Goal: Information Seeking & Learning: Learn about a topic

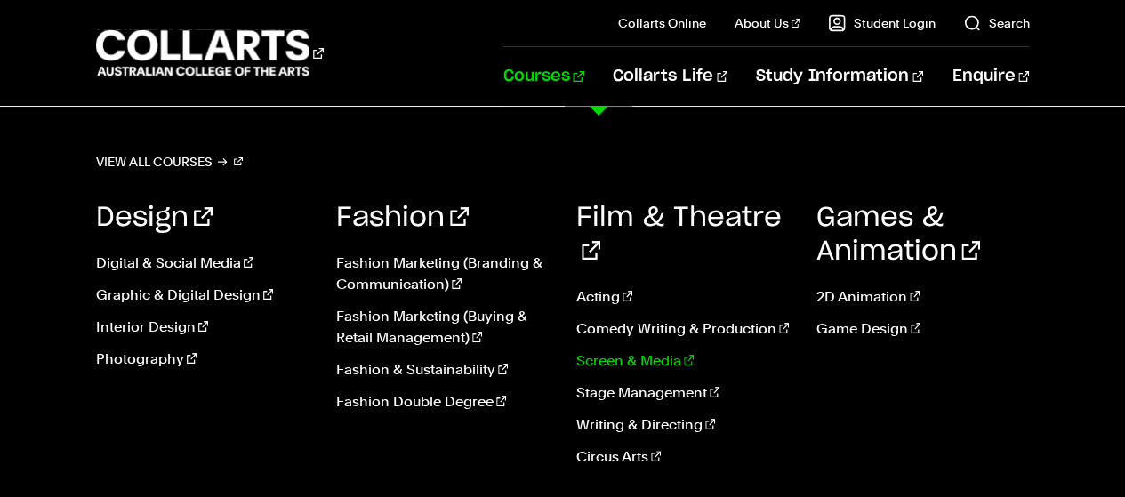
click at [639, 350] on link "Screen & Media" at bounding box center [682, 360] width 213 height 21
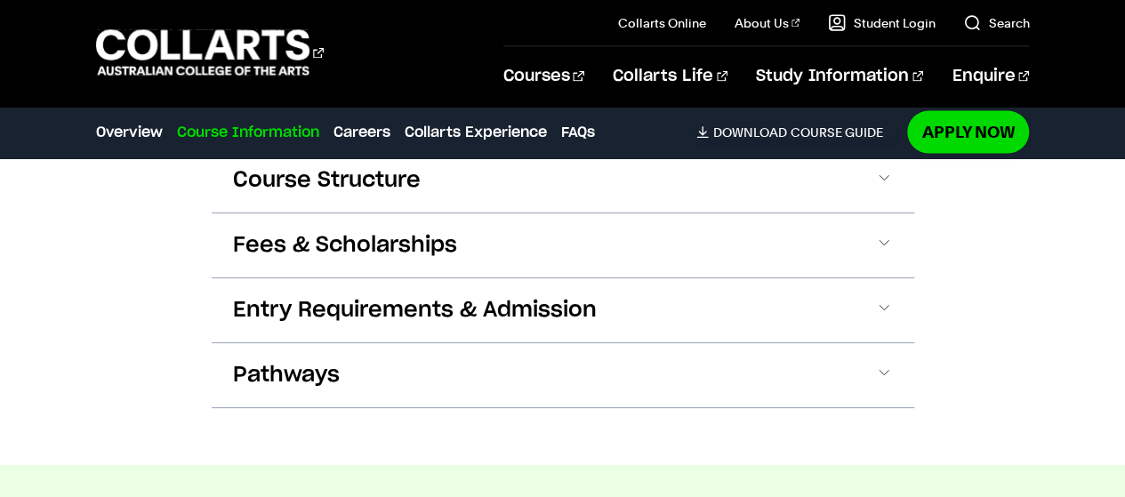
scroll to position [1828, 0]
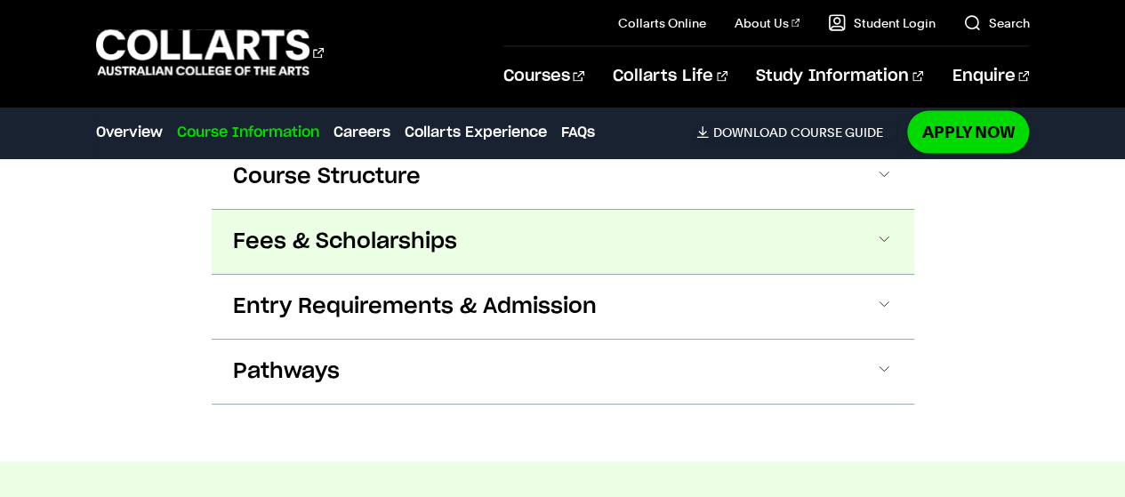
click at [629, 258] on button "Fees & Scholarships" at bounding box center [563, 242] width 702 height 64
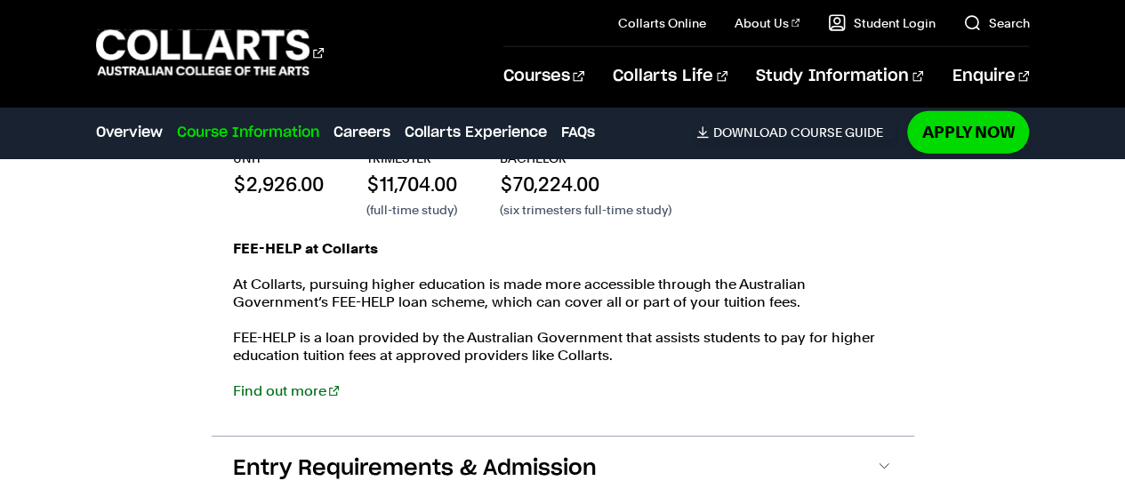
scroll to position [2073, 0]
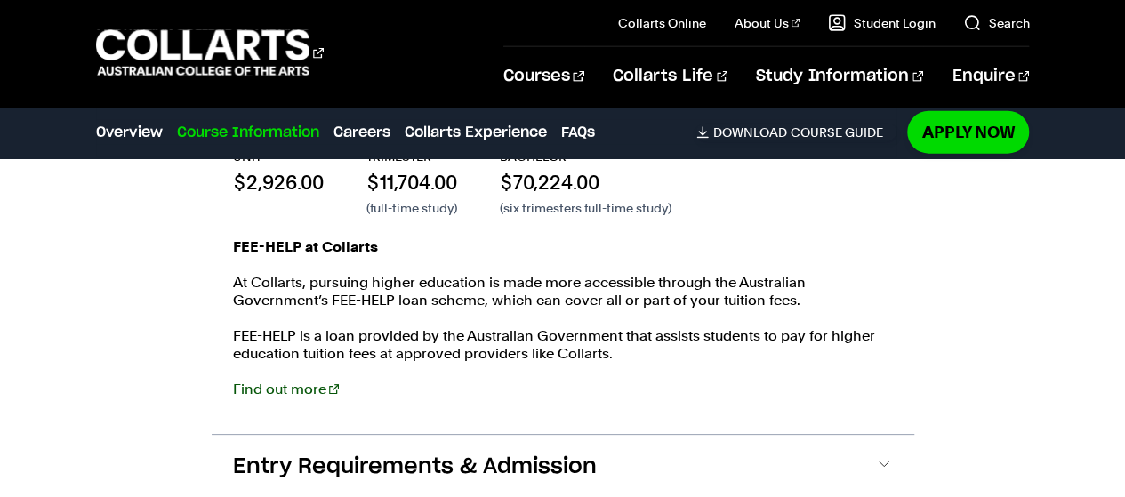
click at [319, 387] on link "Find out more" at bounding box center [286, 389] width 106 height 17
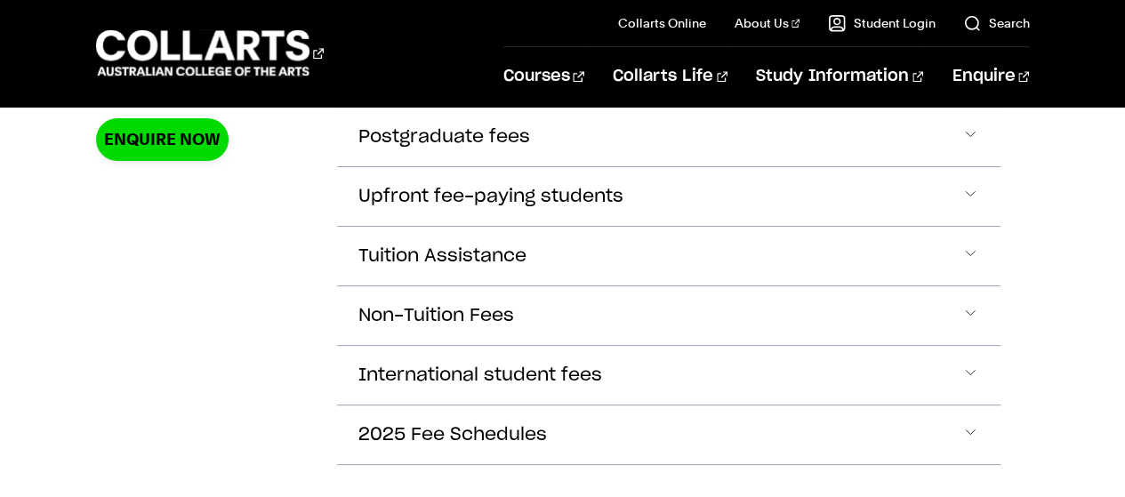
scroll to position [744, 0]
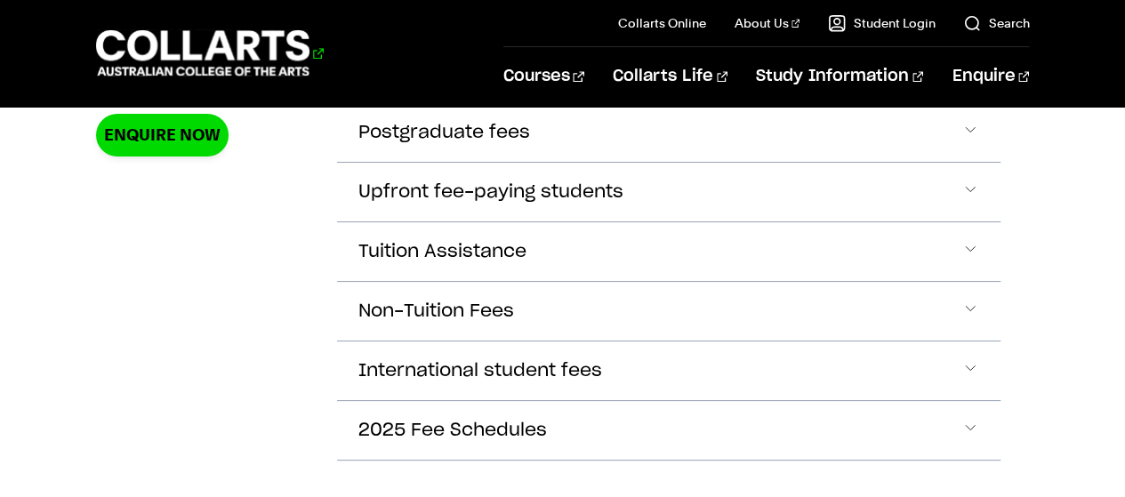
click at [212, 49] on 1 "Go to homepage" at bounding box center [203, 53] width 214 height 46
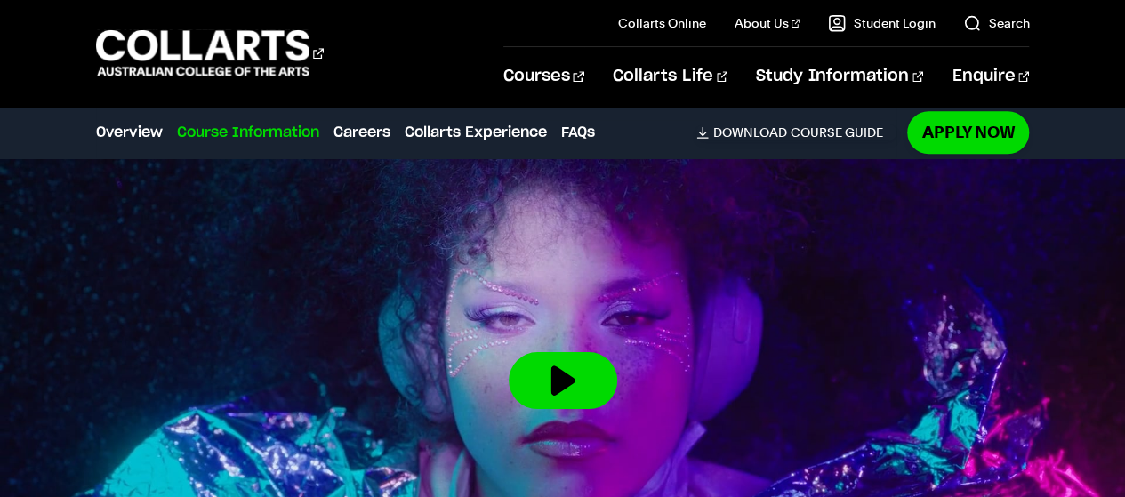
scroll to position [2073, 0]
